Goal: Task Accomplishment & Management: Manage account settings

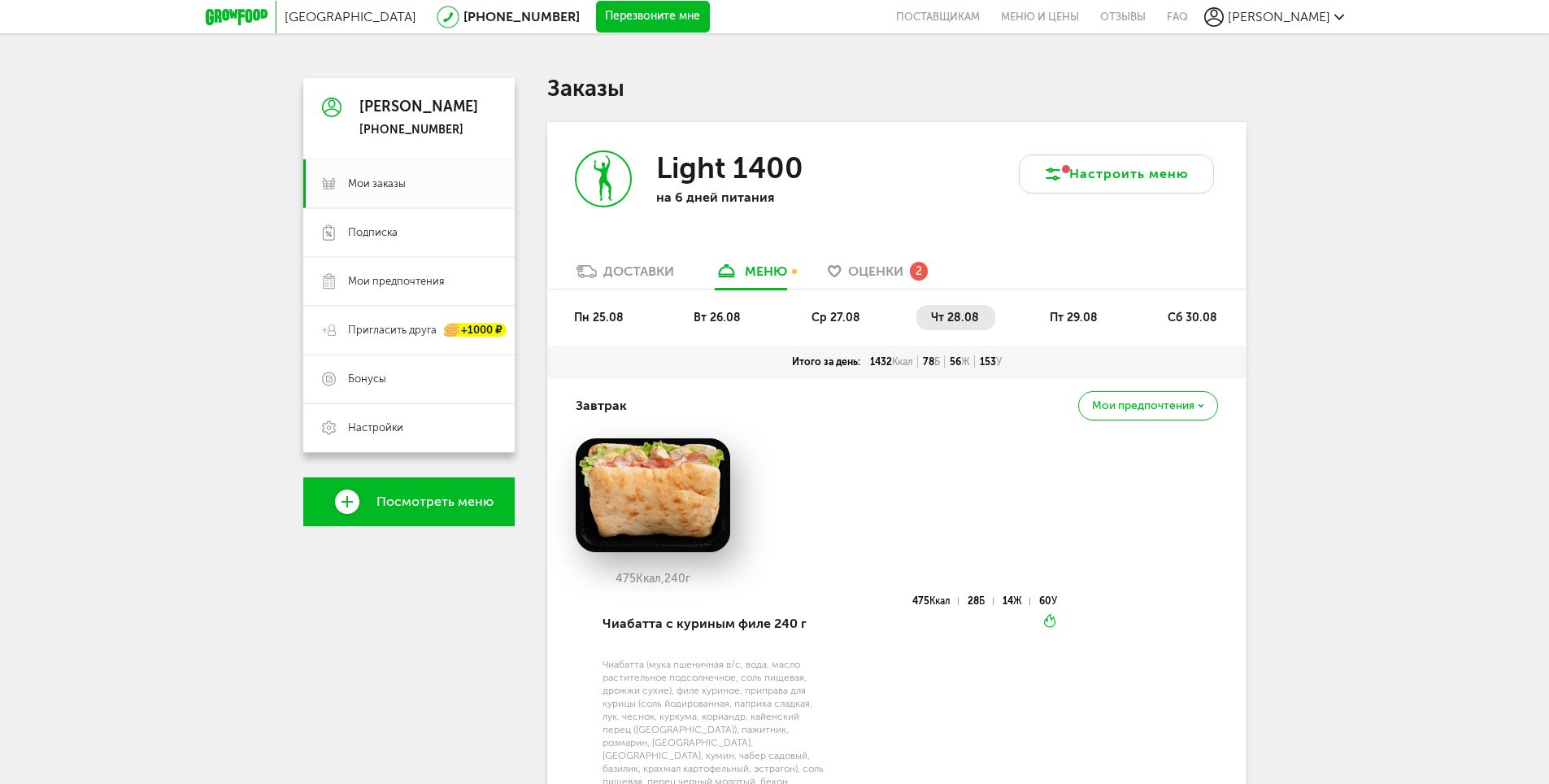
click at [660, 273] on div "Доставки" at bounding box center [638, 271] width 71 height 16
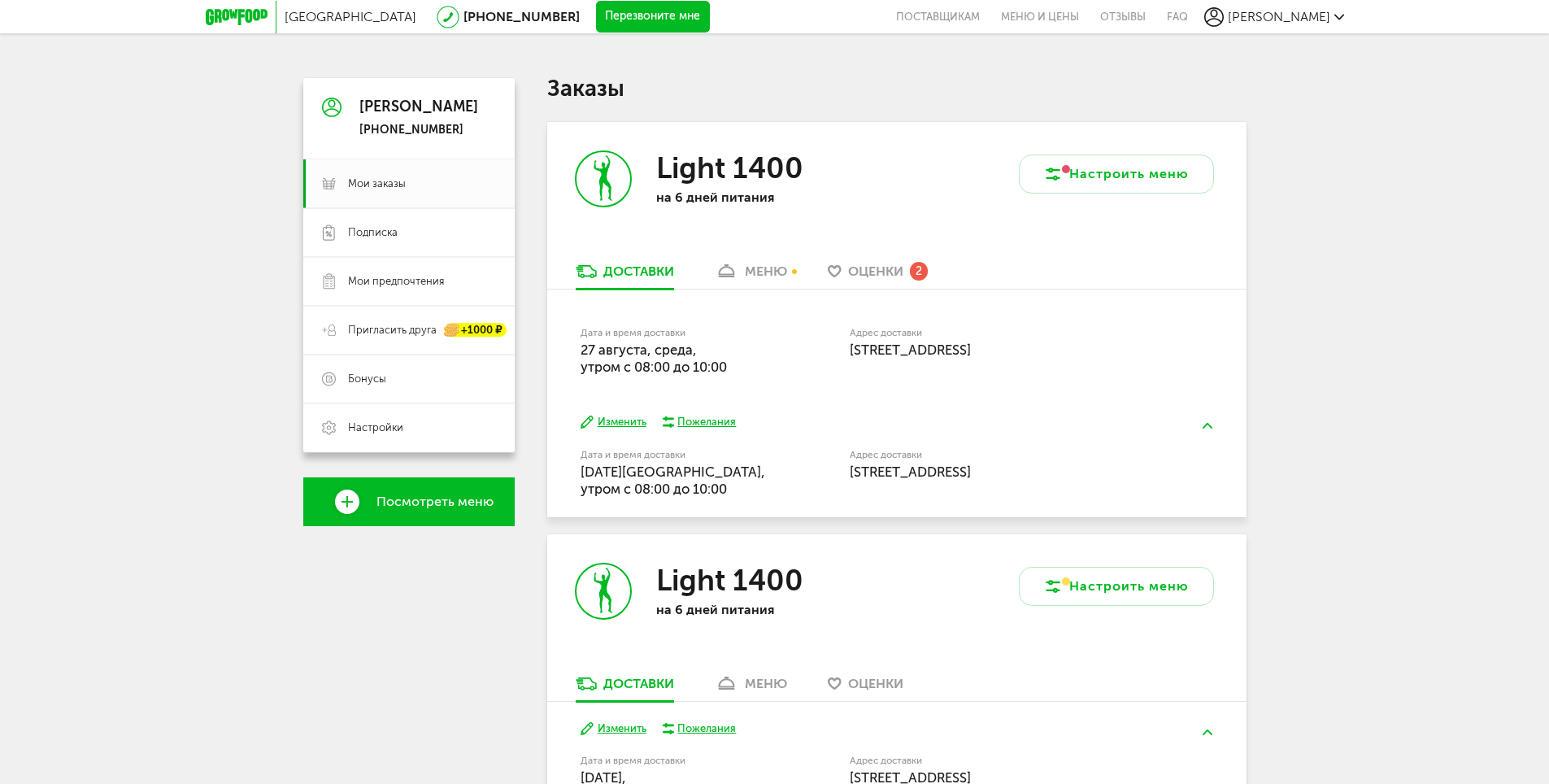
click at [798, 270] on div "Light 1400 на 6 дней питания Настроить меню Доставки меню Оценки 2 Дата и время…" at bounding box center [897, 320] width 700 height 395
click at [778, 273] on div "меню" at bounding box center [766, 271] width 43 height 16
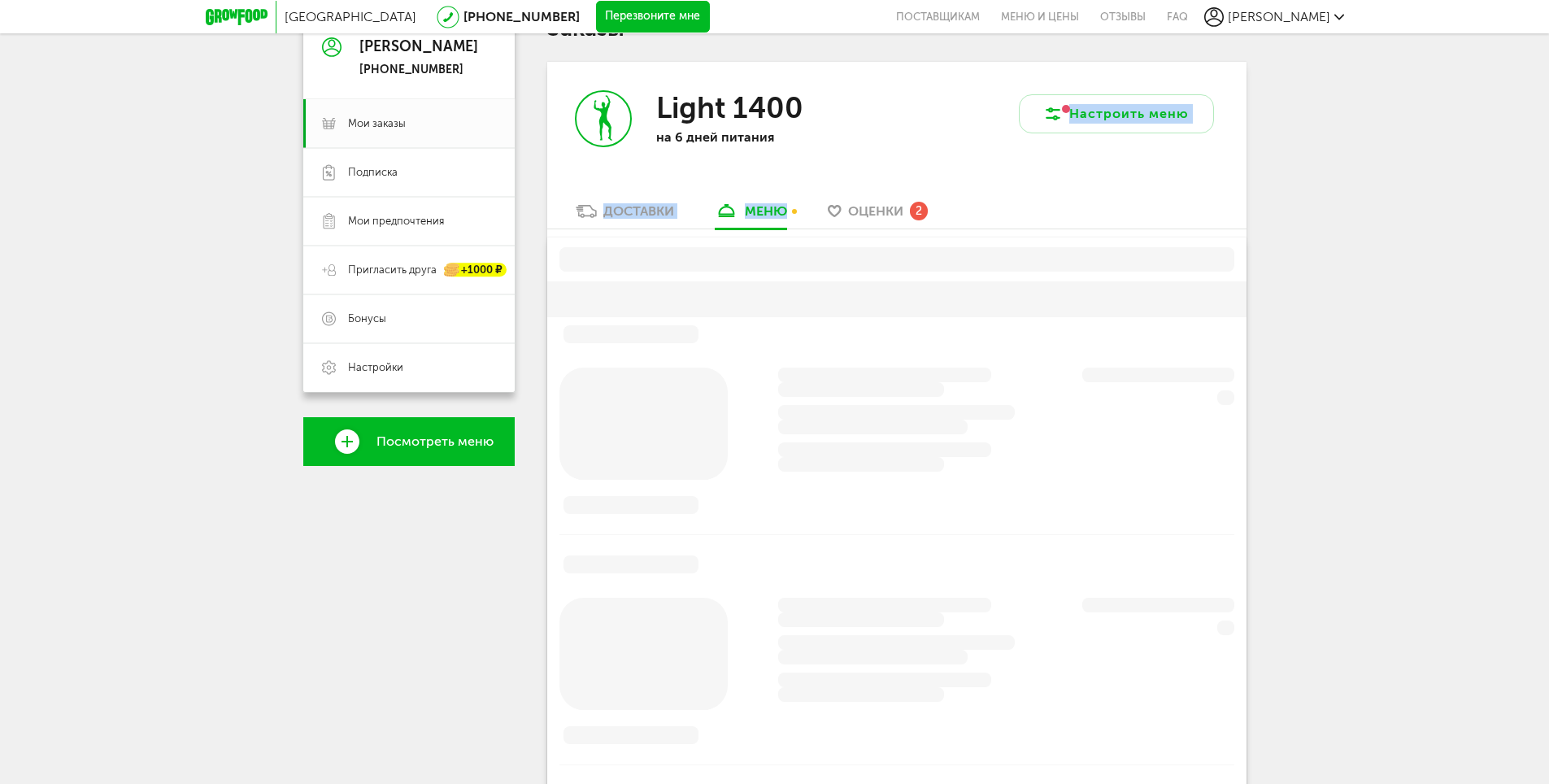
scroll to position [82, 0]
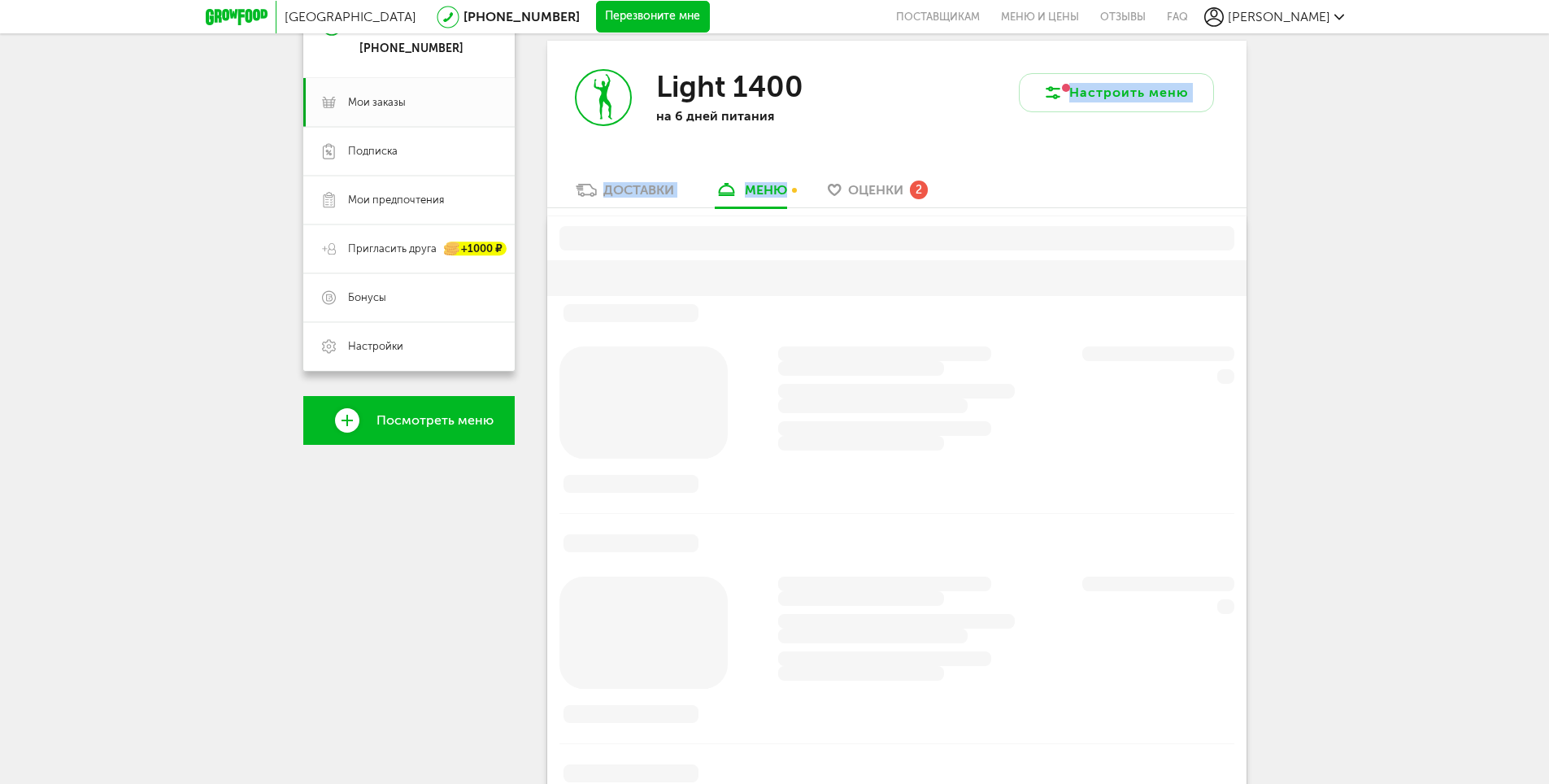
click at [899, 196] on span "Оценки" at bounding box center [876, 189] width 55 height 16
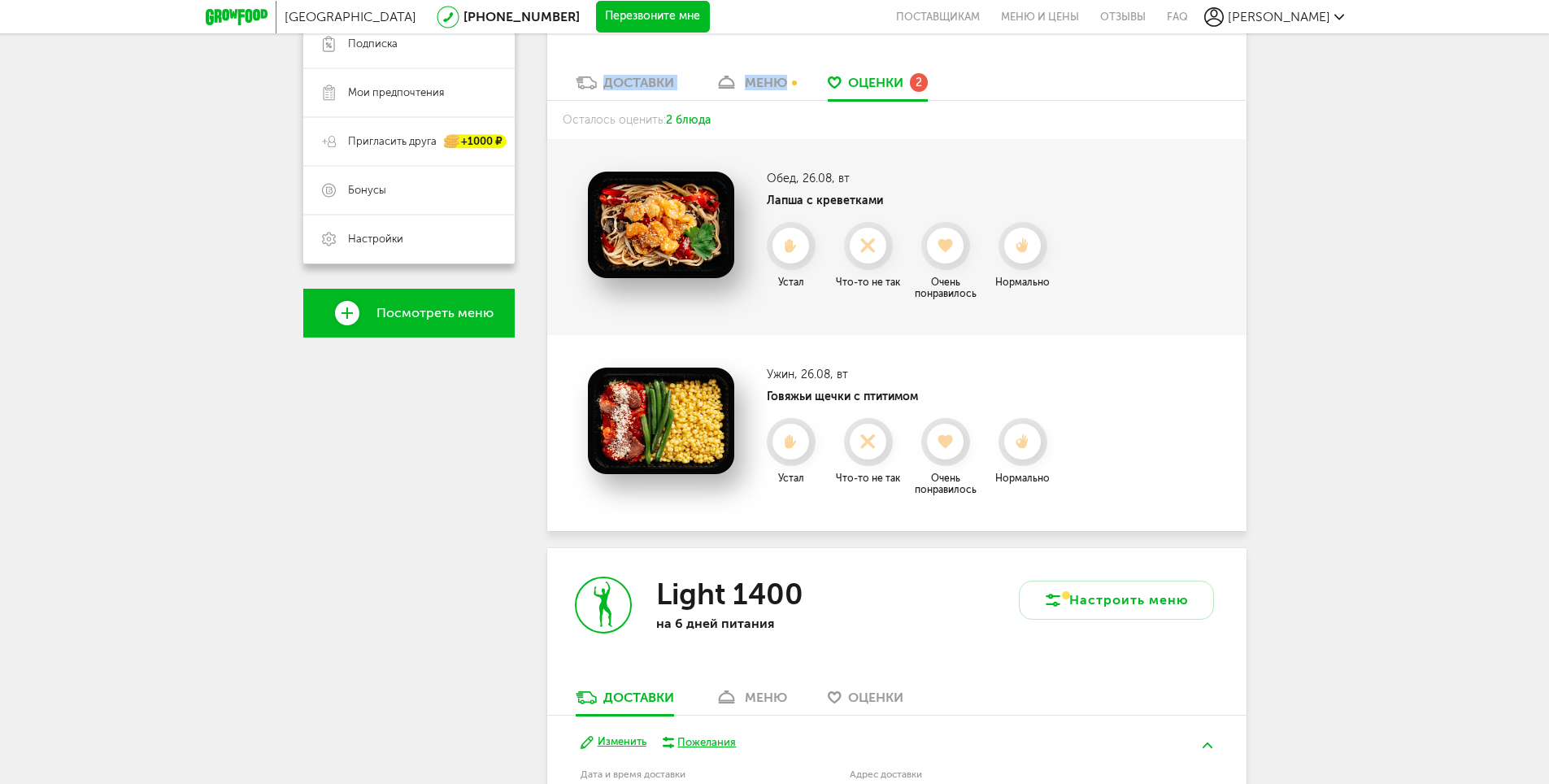
scroll to position [152, 0]
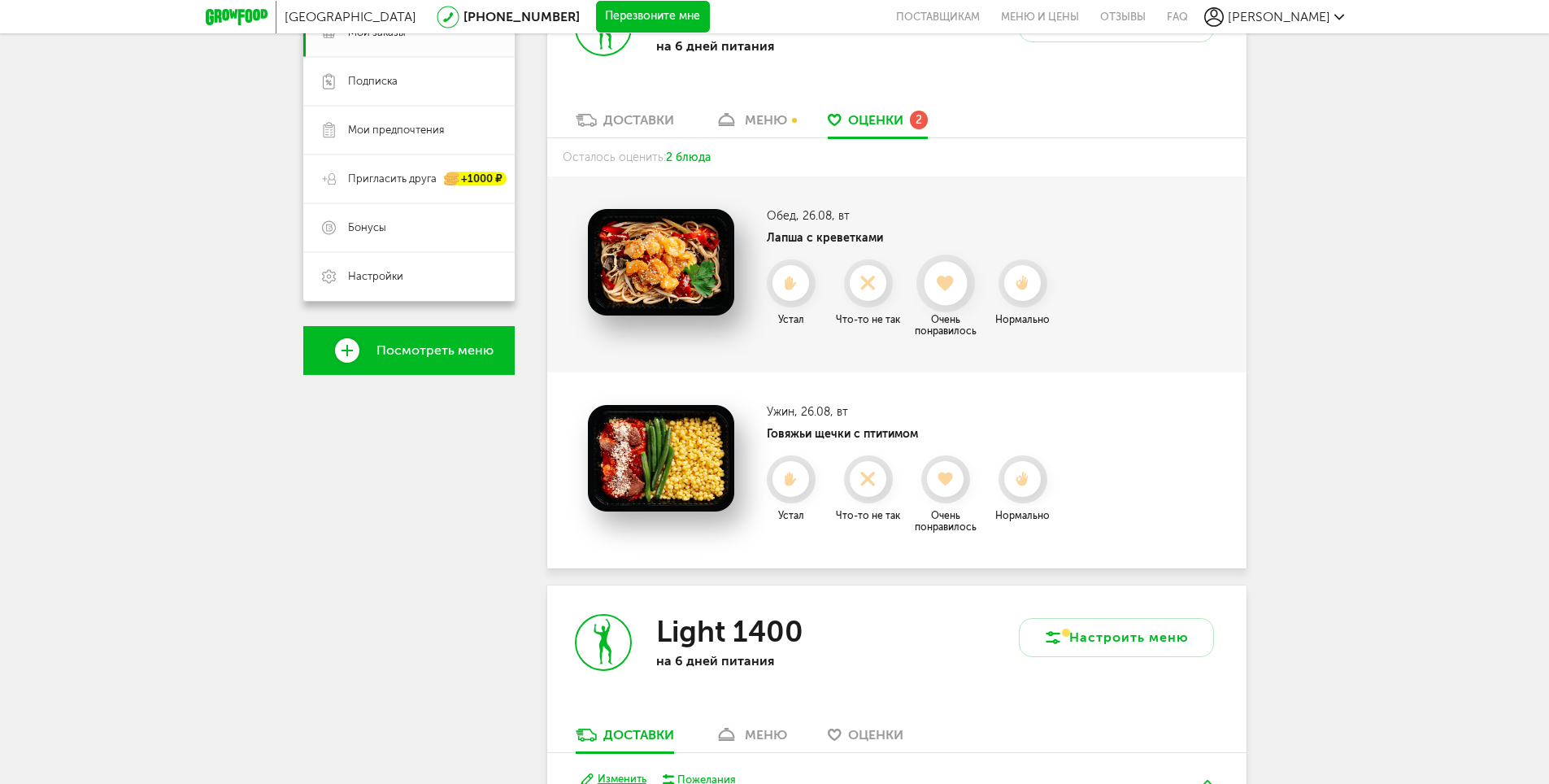
click at [957, 283] on icon at bounding box center [946, 284] width 43 height 17
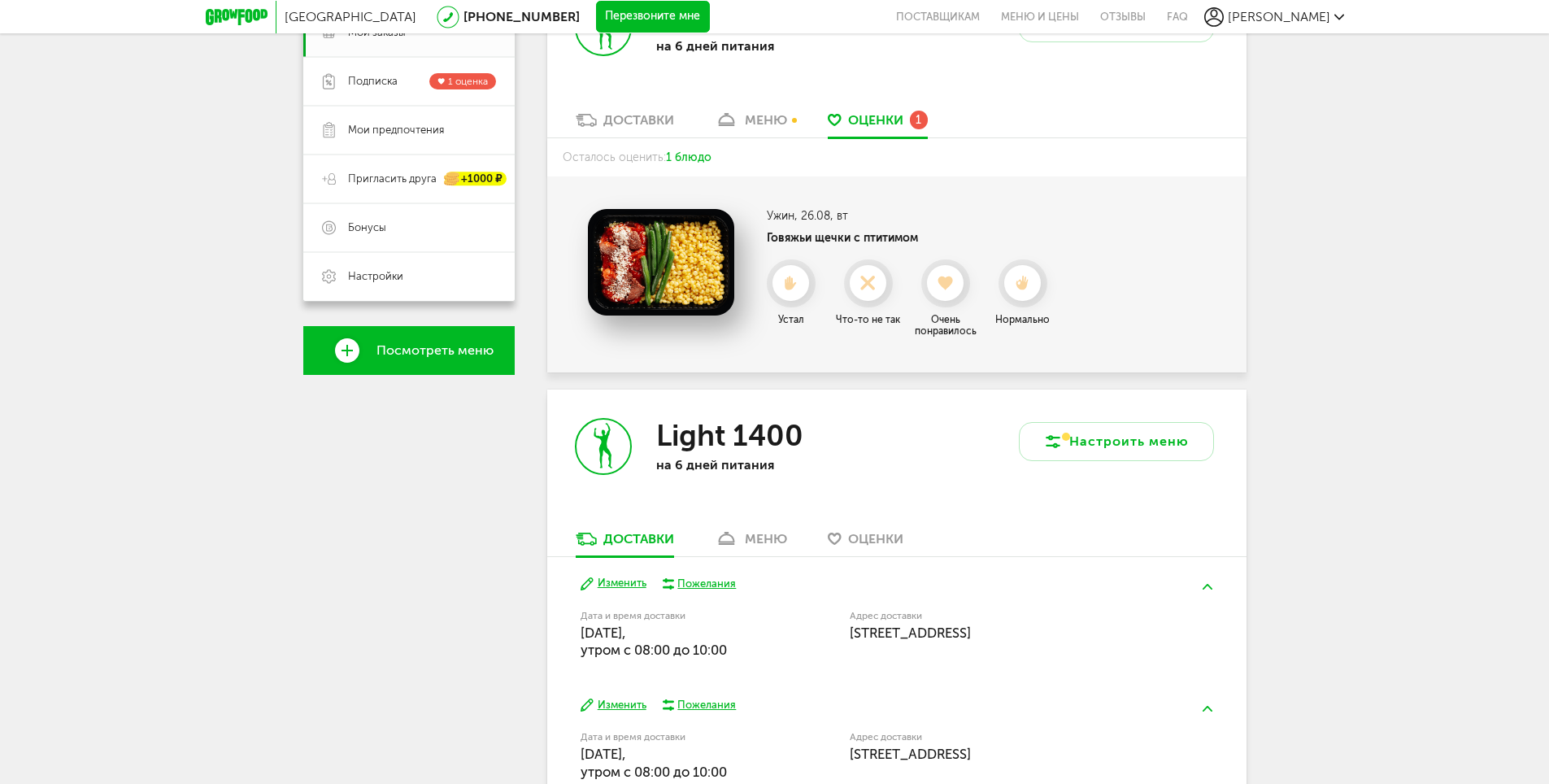
click at [664, 243] on img at bounding box center [661, 262] width 147 height 107
click at [780, 236] on h4 "Говяжьи щечки с птитимом" at bounding box center [912, 238] width 293 height 14
click at [805, 231] on h4 "Говяжьи щечки с птитимом" at bounding box center [912, 238] width 293 height 14
click at [767, 118] on div "меню" at bounding box center [766, 119] width 43 height 16
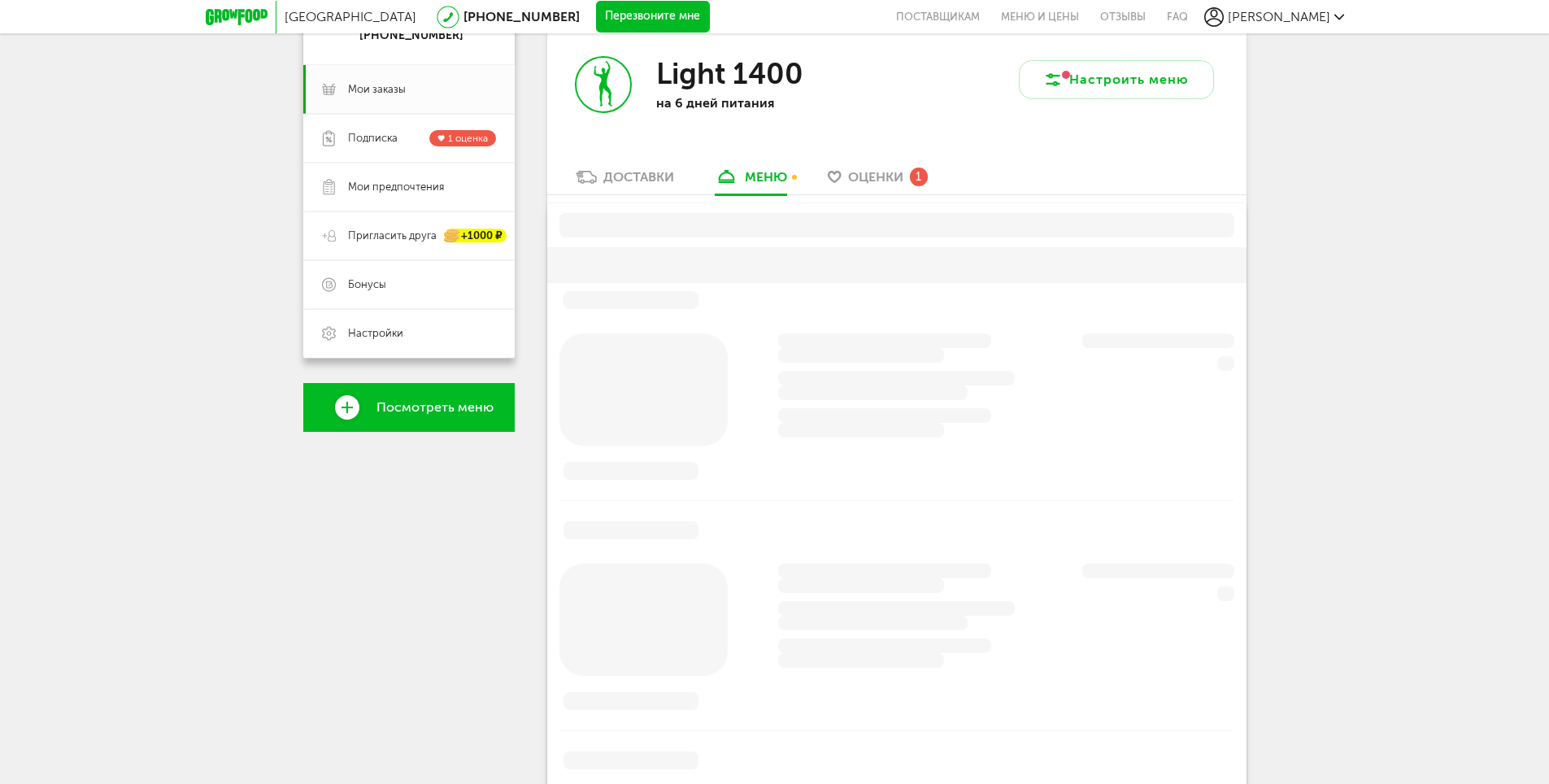
scroll to position [82, 0]
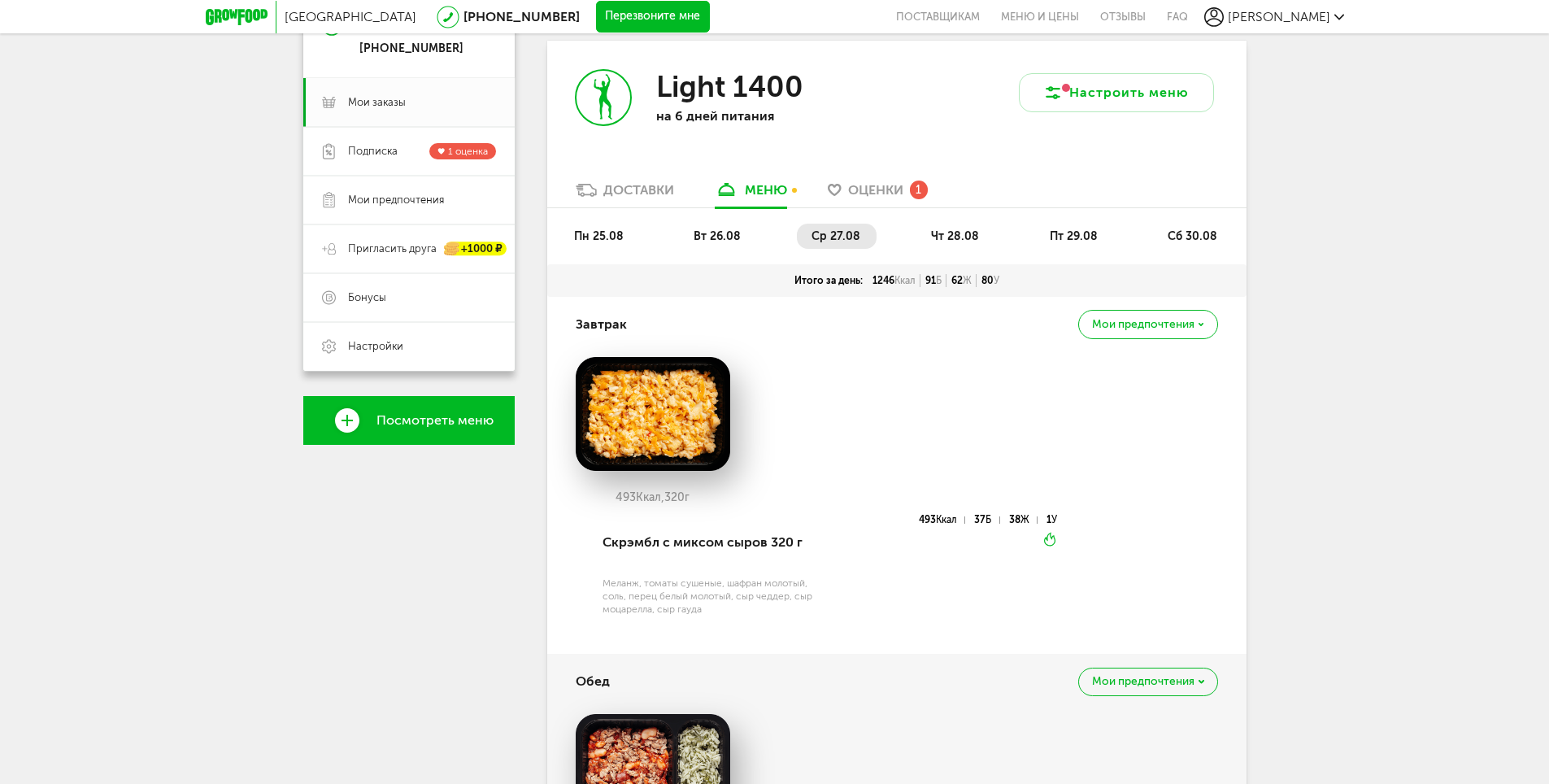
click at [719, 232] on span "вт 26.08" at bounding box center [717, 236] width 48 height 14
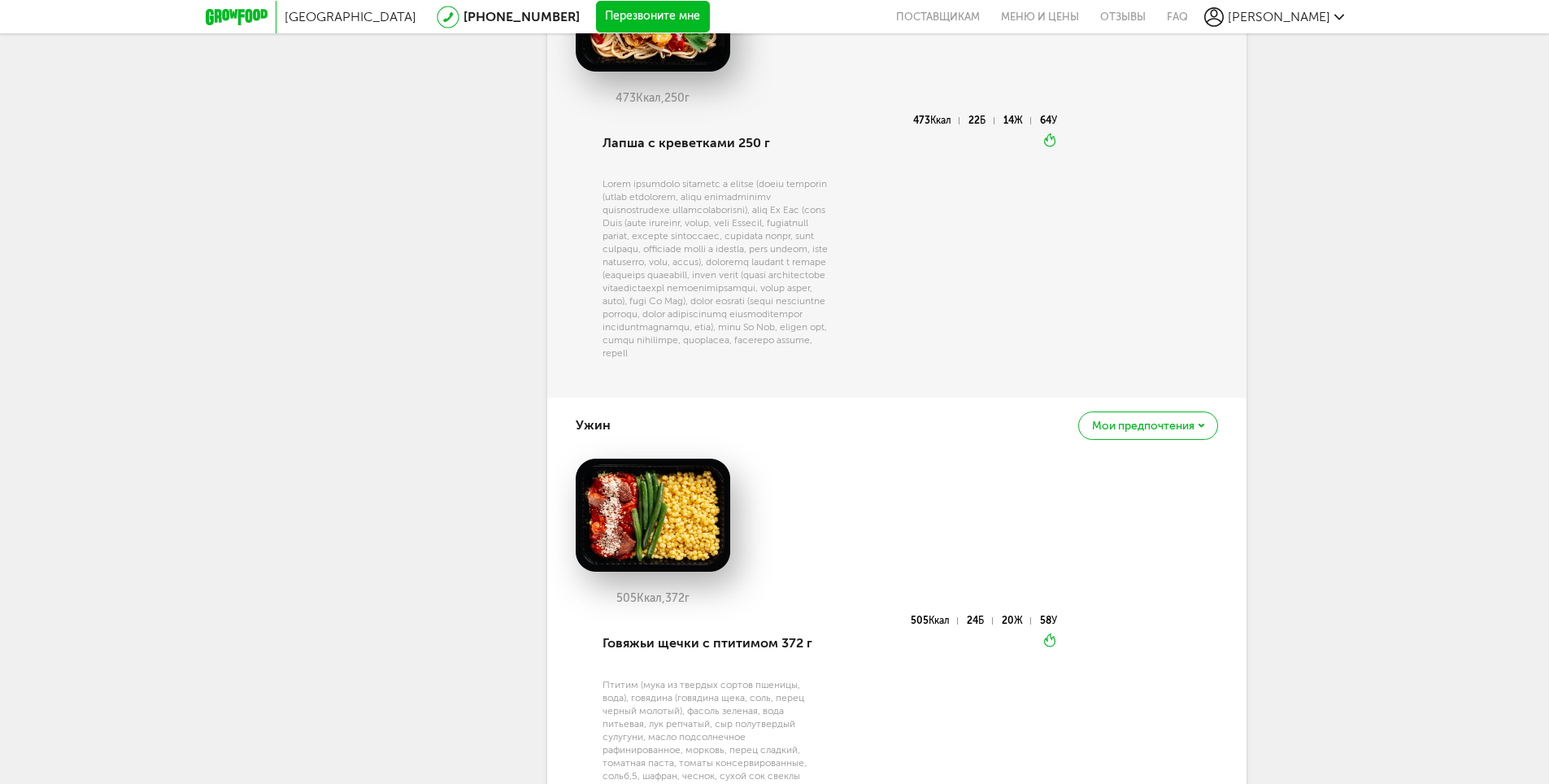
scroll to position [1301, 0]
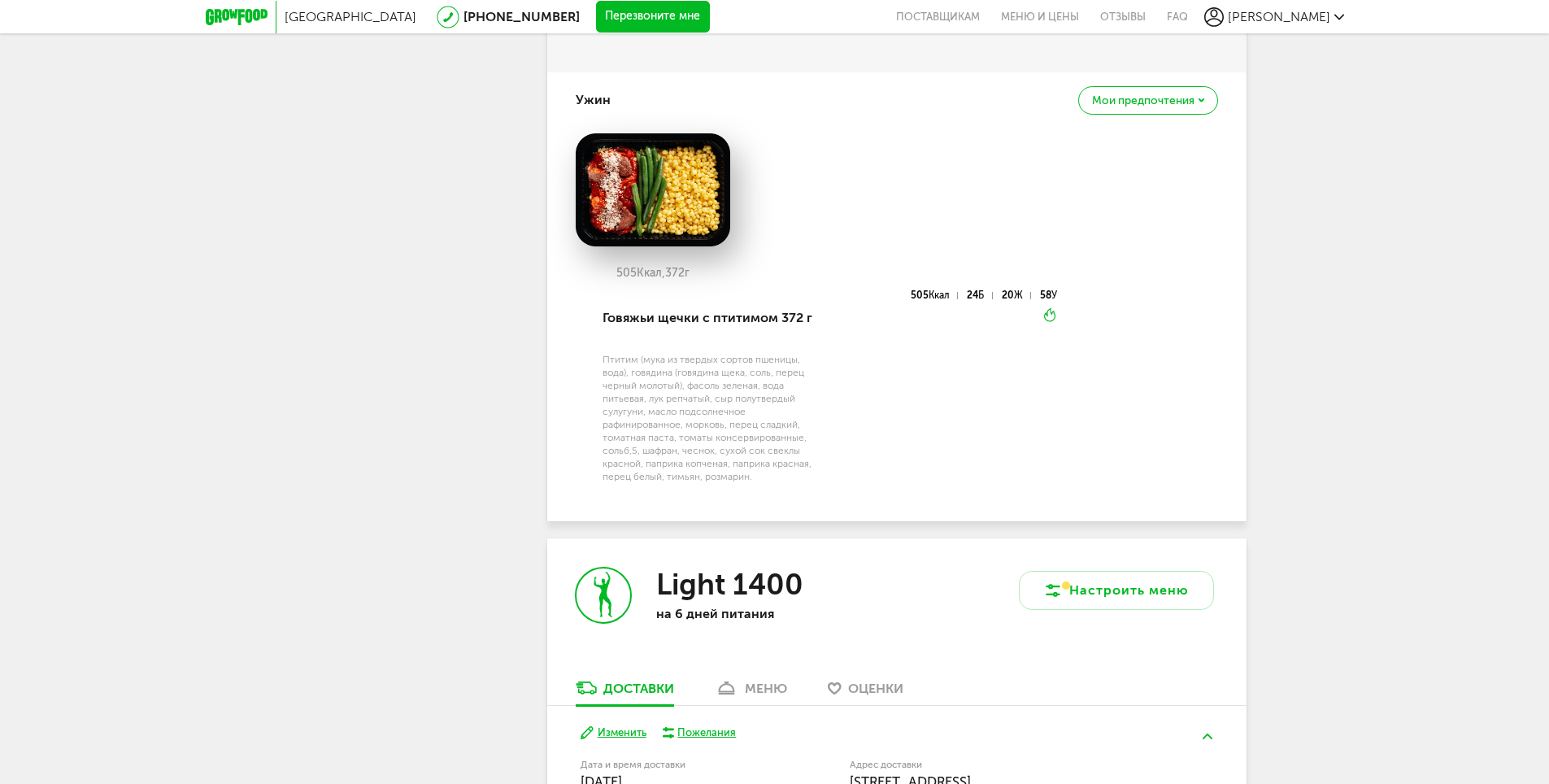
click at [663, 230] on img at bounding box center [652, 189] width 155 height 114
click at [701, 346] on div "Говяжьи щечки с птитимом 372 г" at bounding box center [715, 318] width 225 height 55
click at [896, 307] on div "505 Ккал 24 Б 20 Ж 58 У" at bounding box center [943, 299] width 229 height 16
click at [668, 222] on img at bounding box center [652, 189] width 155 height 114
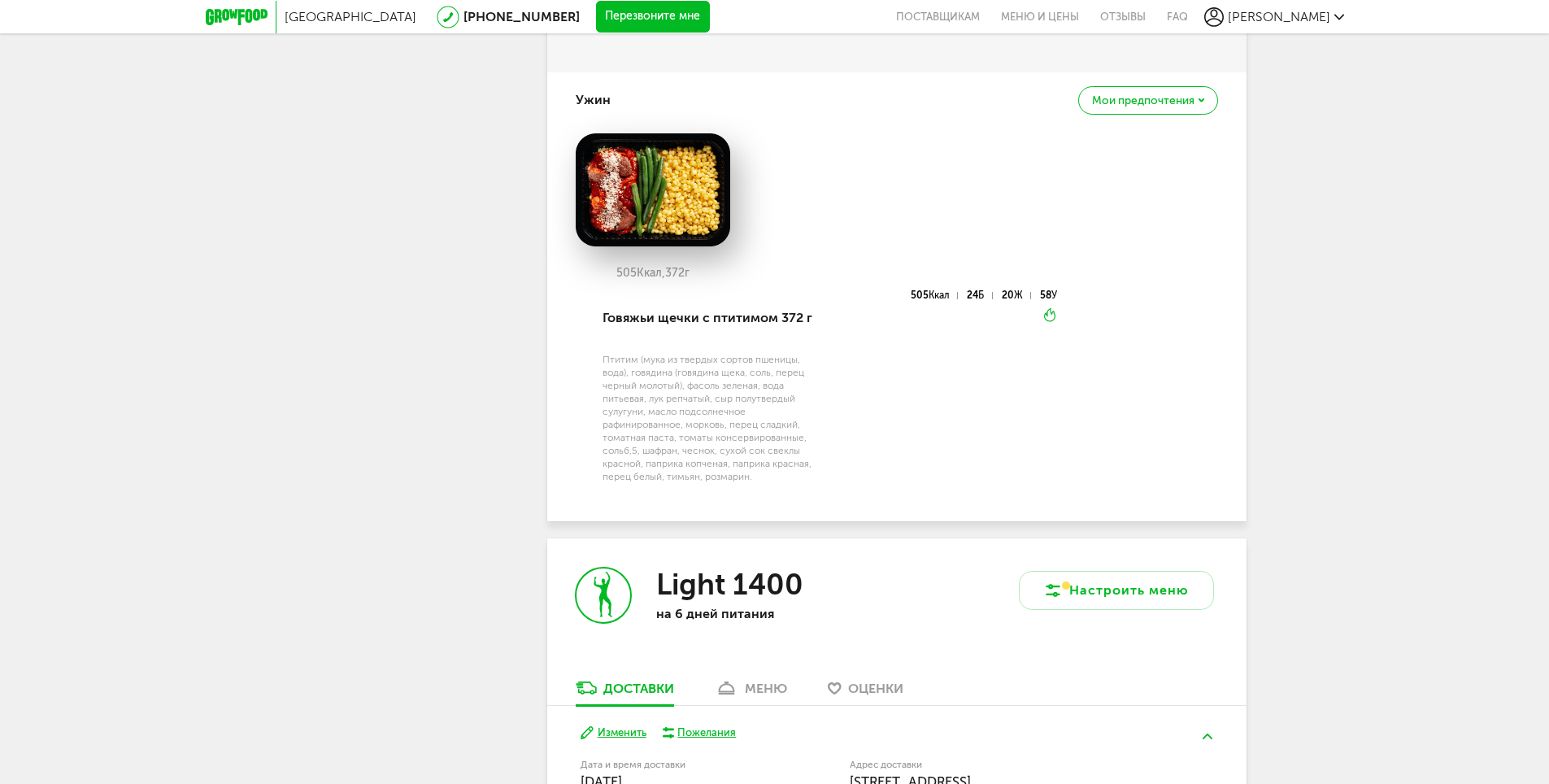
click at [679, 194] on img at bounding box center [652, 189] width 155 height 114
click at [958, 291] on div "505 Ккал, 372 г" at bounding box center [896, 212] width 642 height 157
drag, startPoint x: 1006, startPoint y: 332, endPoint x: 1058, endPoint y: 318, distance: 53.9
click at [1007, 299] on div "20 Ж" at bounding box center [1016, 295] width 29 height 8
click at [878, 433] on div "505 Ккал 24 Б 20 Ж 58 У Вкуснее разогреть" at bounding box center [943, 395] width 229 height 211
